Goal: Task Accomplishment & Management: Use online tool/utility

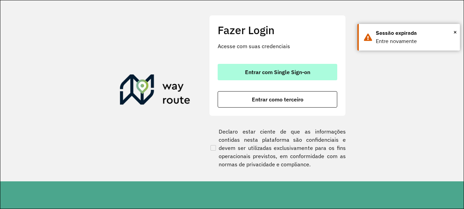
click at [250, 73] on span "Entrar com Single Sign-on" at bounding box center [277, 71] width 65 height 5
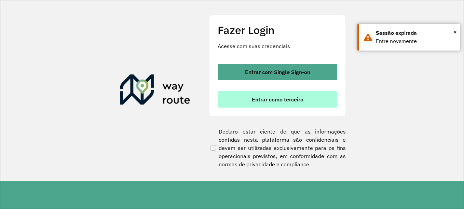
click at [263, 97] on span "Entrar como terceiro" at bounding box center [278, 99] width 52 height 5
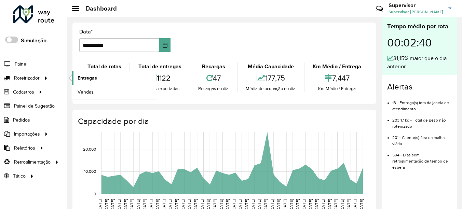
click at [92, 80] on span "Entregas" at bounding box center [87, 77] width 19 height 7
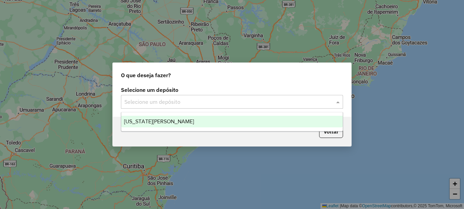
click at [202, 101] on input "text" at bounding box center [224, 102] width 201 height 8
click at [175, 121] on div "VIRGINIA MARINGA" at bounding box center [231, 122] width 221 height 12
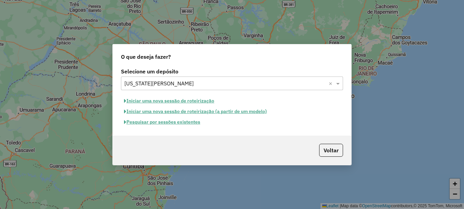
click at [176, 122] on button "Pesquisar por sessões existentes" at bounding box center [162, 122] width 82 height 11
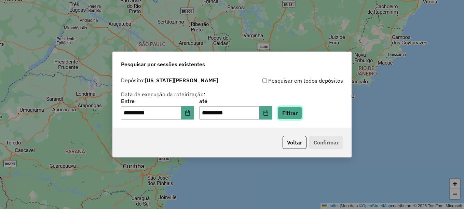
click at [298, 113] on button "Filtrar" at bounding box center [290, 113] width 24 height 13
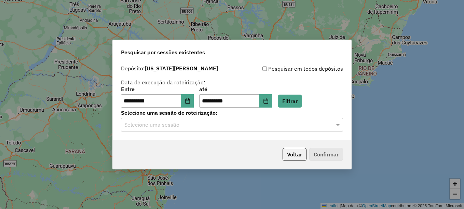
click at [195, 126] on input "text" at bounding box center [224, 125] width 201 height 8
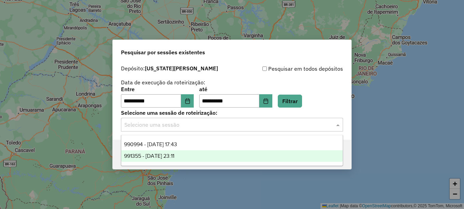
click at [181, 152] on div "991355 - 19/08/2025 23:11" at bounding box center [231, 156] width 221 height 12
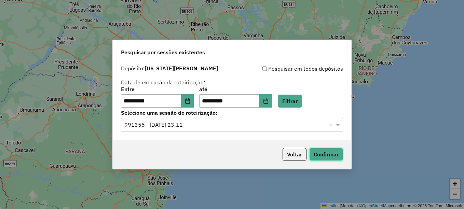
click at [329, 155] on button "Confirmar" at bounding box center [326, 154] width 34 height 13
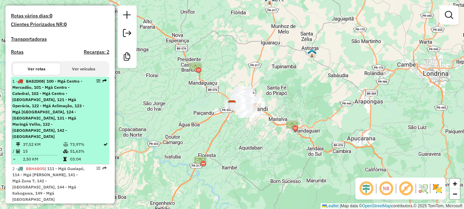
scroll to position [205, 0]
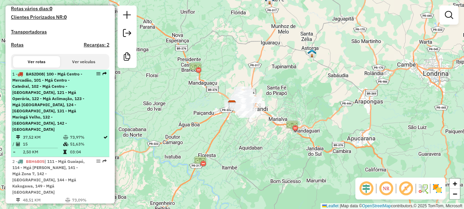
click at [37, 76] on span "BAS2D08" at bounding box center [35, 73] width 18 height 5
select select "**********"
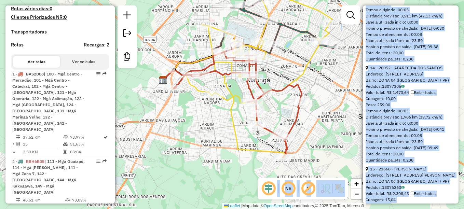
scroll to position [1812, 0]
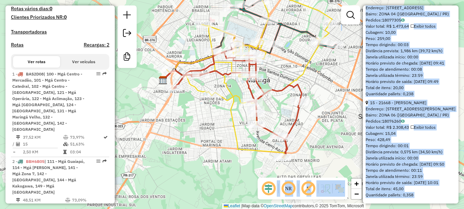
drag, startPoint x: 366, startPoint y: 36, endPoint x: 444, endPoint y: 209, distance: 189.4
click at [444, 209] on html "Aguarde... Pop-up bloqueado! Seu navegador bloqueou automáticamente a abertura …" at bounding box center [232, 104] width 464 height 209
copy hb-router-mapa "**********"
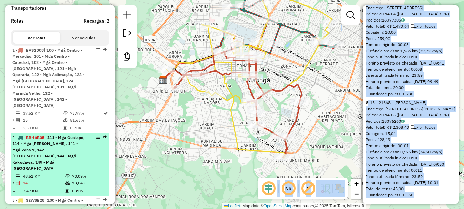
scroll to position [239, 0]
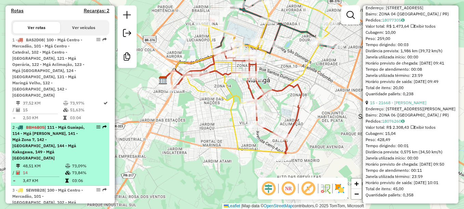
click at [32, 125] on span "BBH6B05" at bounding box center [35, 127] width 18 height 5
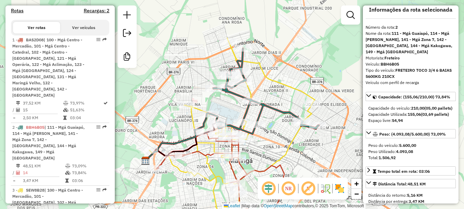
scroll to position [0, 0]
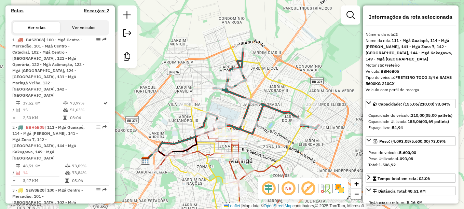
click at [289, 190] on em at bounding box center [288, 188] width 16 height 16
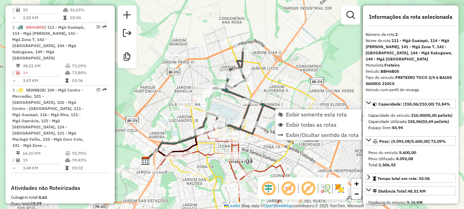
scroll to position [350, 0]
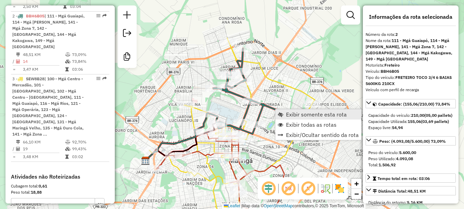
click at [299, 116] on span "Exibir somente esta rota" at bounding box center [316, 114] width 61 height 5
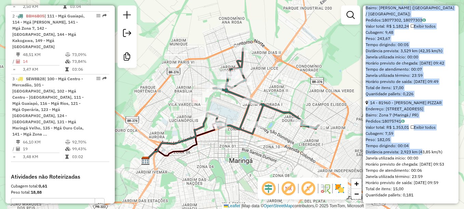
scroll to position [1729, 0]
drag, startPoint x: 365, startPoint y: 33, endPoint x: 420, endPoint y: 203, distance: 178.3
click at [420, 203] on div "**********" at bounding box center [411, 104] width 96 height 198
copy div "**********"
